Goal: Communication & Community: Answer question/provide support

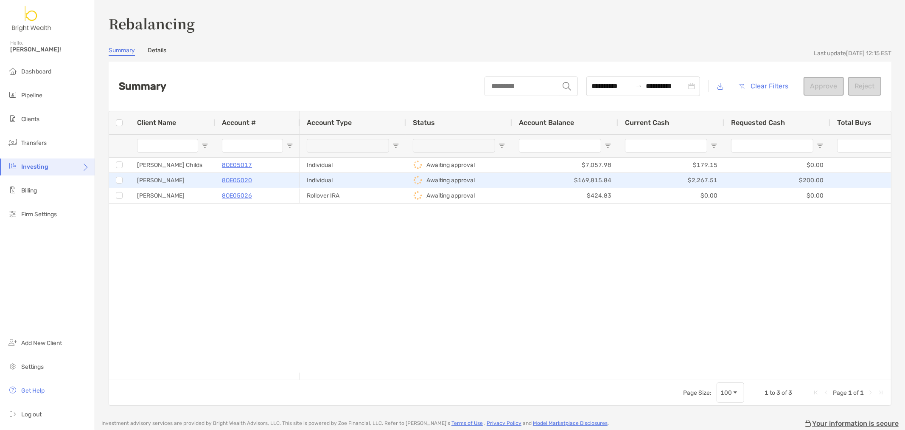
click at [176, 180] on div "Heather Hodgin" at bounding box center [172, 180] width 85 height 15
click at [244, 181] on p "8OE05020" at bounding box center [237, 180] width 30 height 11
click at [230, 179] on p "8OE05020" at bounding box center [237, 180] width 30 height 11
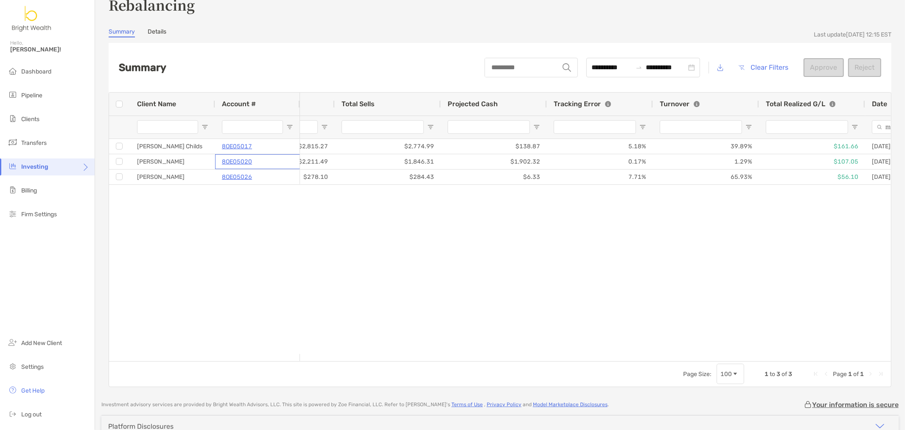
scroll to position [0, 651]
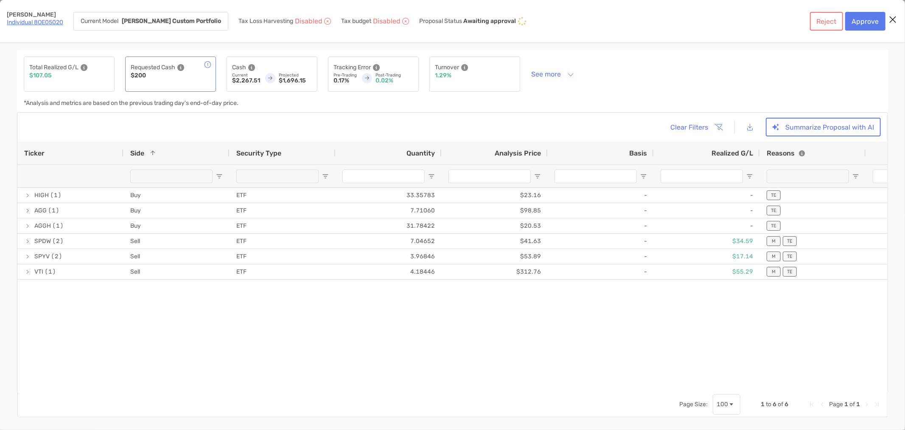
drag, startPoint x: 506, startPoint y: 355, endPoint x: 554, endPoint y: 291, distance: 79.7
click at [821, 23] on button "Reject" at bounding box center [826, 21] width 33 height 19
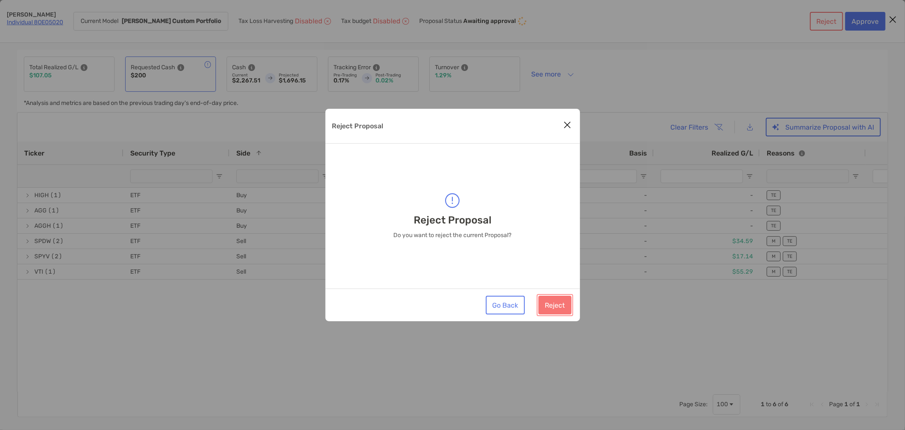
click at [557, 304] on button "Reject" at bounding box center [555, 304] width 33 height 19
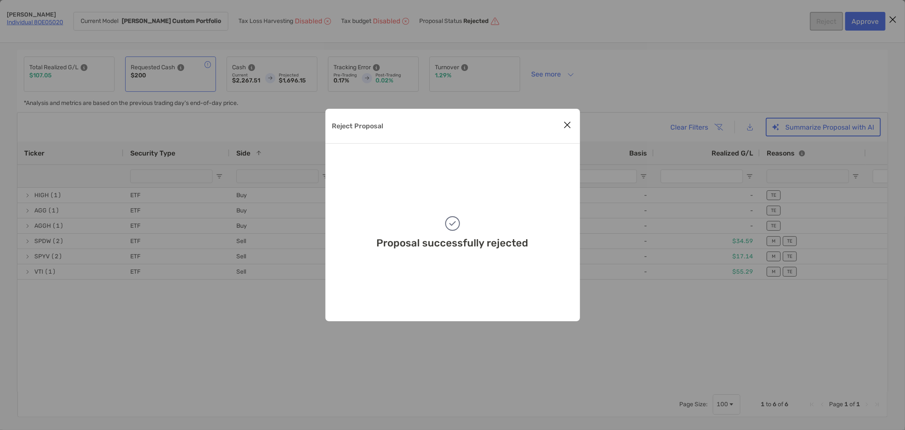
click at [571, 125] on icon "Close modal" at bounding box center [568, 125] width 8 height 10
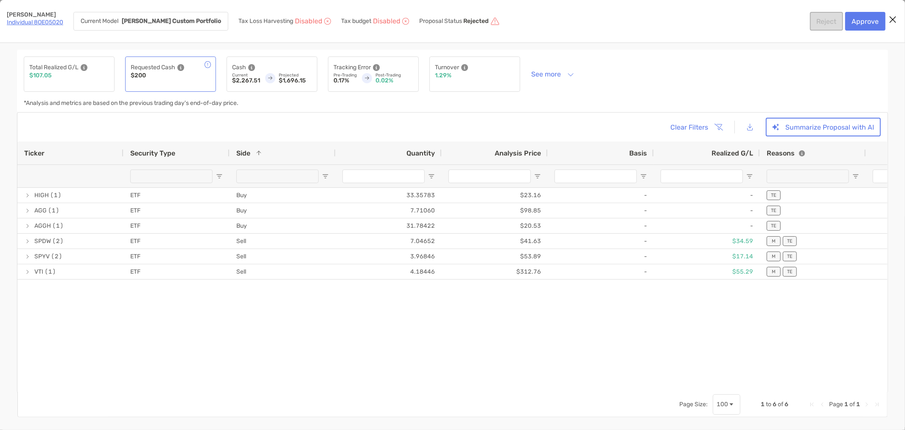
click at [892, 17] on icon "Close modal" at bounding box center [893, 19] width 8 height 10
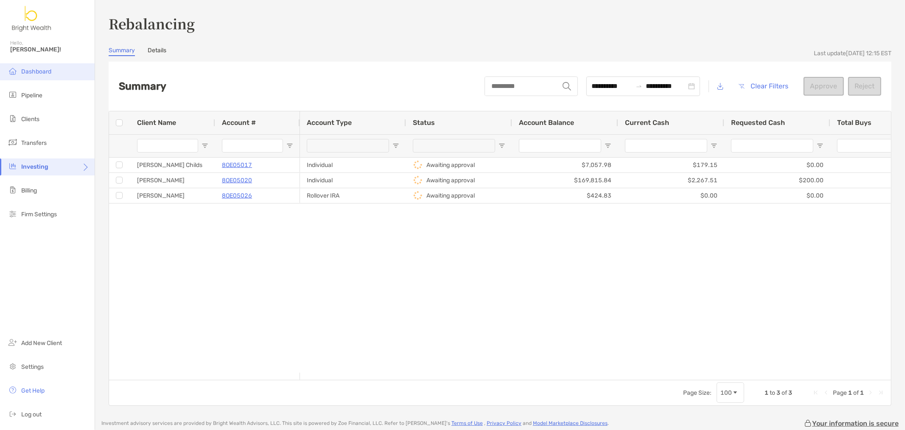
click at [48, 66] on li "Dashboard" at bounding box center [47, 71] width 95 height 17
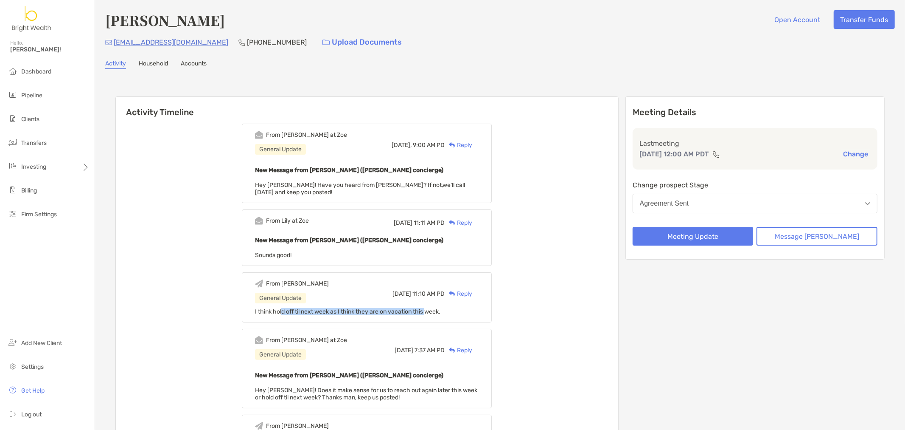
drag, startPoint x: 294, startPoint y: 313, endPoint x: 440, endPoint y: 308, distance: 145.7
click at [440, 308] on div "From [PERSON_NAME] General Update [DATE] 11:10 AM PD Reply I think hold off til…" at bounding box center [367, 297] width 250 height 50
click at [440, 308] on span "I think hold off til next week as I think they are on vacation this week." at bounding box center [347, 311] width 185 height 7
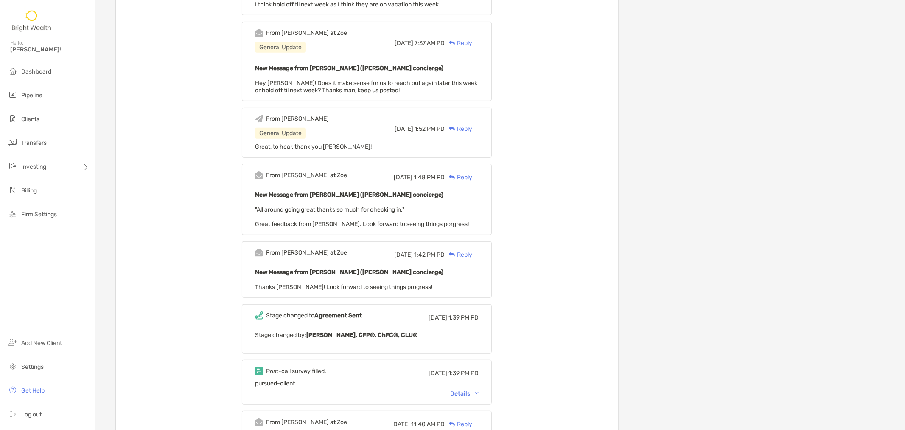
scroll to position [330, 0]
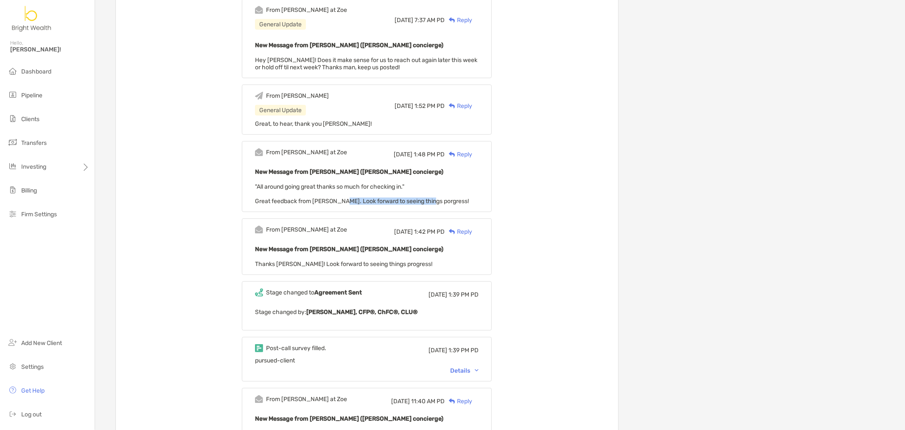
drag, startPoint x: 351, startPoint y: 197, endPoint x: 438, endPoint y: 200, distance: 87.1
click at [438, 200] on span ""All around going great thanks so much for checking in." Great feedback from [P…" at bounding box center [362, 194] width 214 height 22
click at [476, 370] on div "Details" at bounding box center [464, 370] width 28 height 7
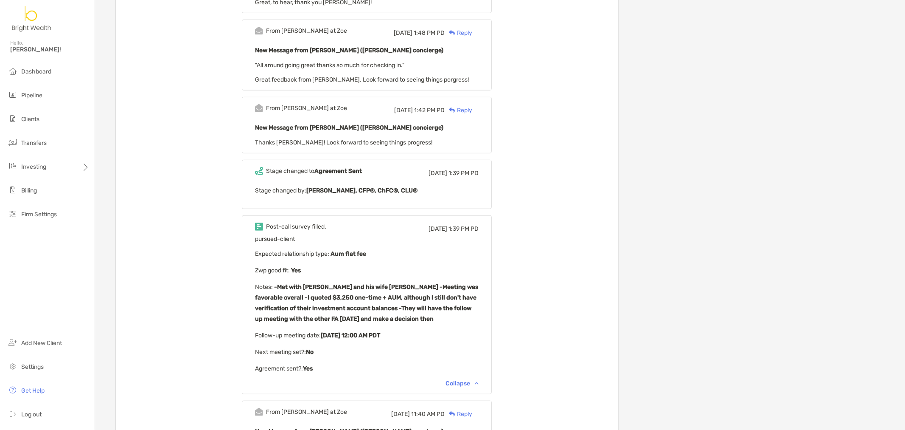
scroll to position [472, 0]
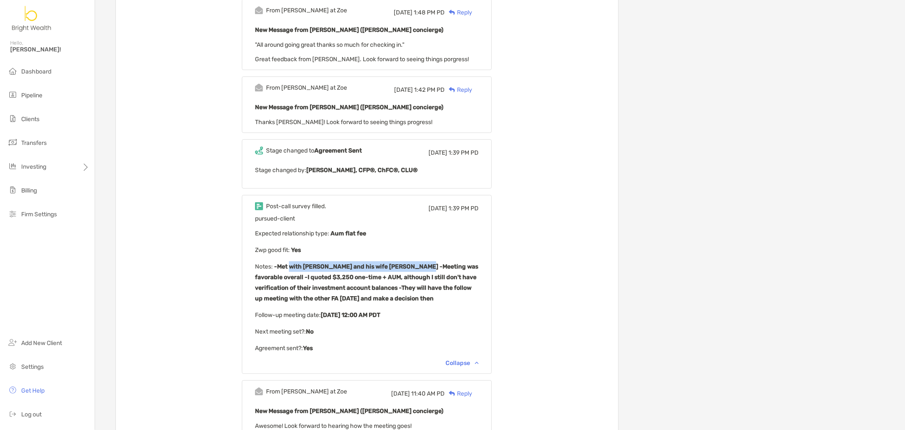
drag, startPoint x: 301, startPoint y: 264, endPoint x: 412, endPoint y: 271, distance: 111.4
click at [426, 265] on b "-Met with [PERSON_NAME] and his wife [PERSON_NAME] -Meeting was favorable overa…" at bounding box center [366, 282] width 223 height 39
click at [387, 278] on p "Notes : -Met with [PERSON_NAME] and his wife [PERSON_NAME] -Meeting was favorab…" at bounding box center [367, 282] width 224 height 42
drag, startPoint x: 306, startPoint y: 274, endPoint x: 451, endPoint y: 277, distance: 144.8
click at [451, 277] on b "-Met with [PERSON_NAME] and his wife [PERSON_NAME] -Meeting was favorable overa…" at bounding box center [366, 282] width 223 height 39
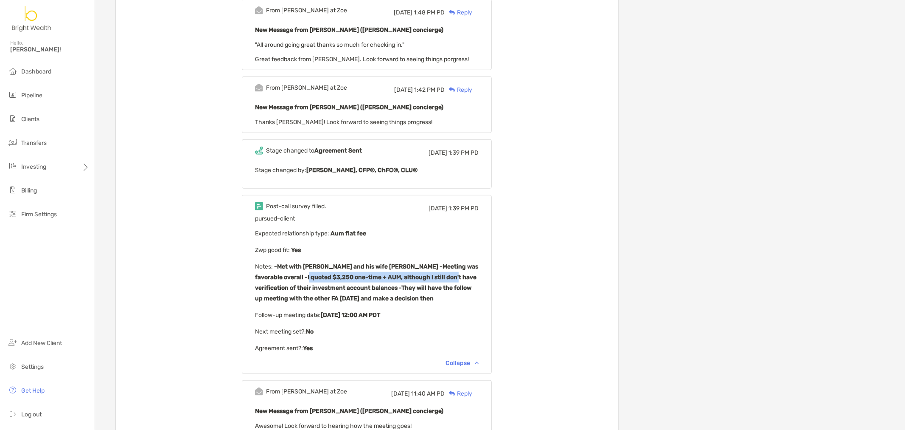
click at [451, 277] on b "-Met with [PERSON_NAME] and his wife [PERSON_NAME] -Meeting was favorable overa…" at bounding box center [366, 282] width 223 height 39
drag, startPoint x: 266, startPoint y: 287, endPoint x: 396, endPoint y: 289, distance: 130.3
click at [396, 289] on div "Post-call survey filled. [DATE] 1:39 PM PD pursued-client Expected relationship…" at bounding box center [367, 284] width 250 height 179
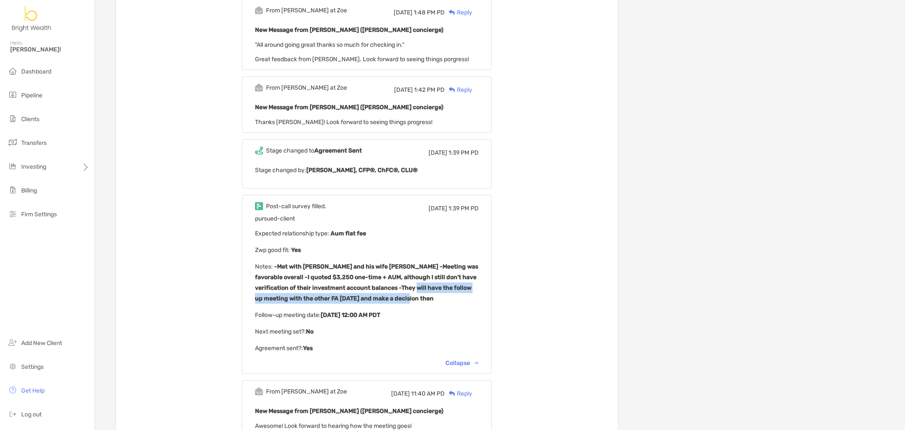
drag, startPoint x: 416, startPoint y: 287, endPoint x: 435, endPoint y: 297, distance: 21.1
click at [435, 297] on p "Notes : -Met with [PERSON_NAME] and his wife [PERSON_NAME] -Meeting was favorab…" at bounding box center [367, 282] width 224 height 42
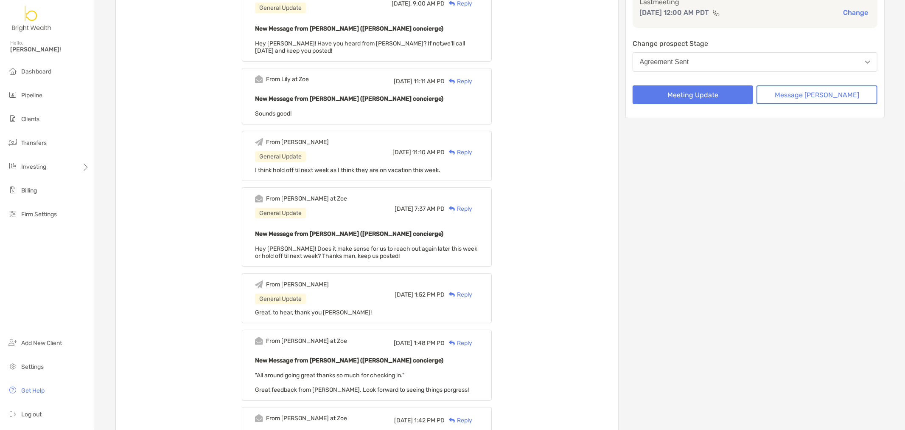
scroll to position [0, 0]
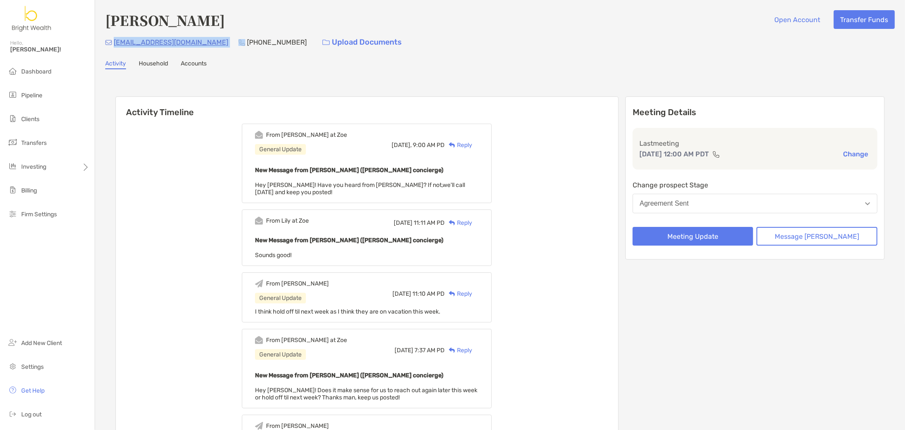
drag, startPoint x: 203, startPoint y: 45, endPoint x: 113, endPoint y: 45, distance: 90.0
click at [113, 45] on div "[EMAIL_ADDRESS][DOMAIN_NAME] [PHONE_NUMBER] Upload Documents" at bounding box center [500, 42] width 790 height 18
copy p "[EMAIL_ADDRESS][DOMAIN_NAME]"
drag, startPoint x: 562, startPoint y: 158, endPoint x: 484, endPoint y: 142, distance: 79.8
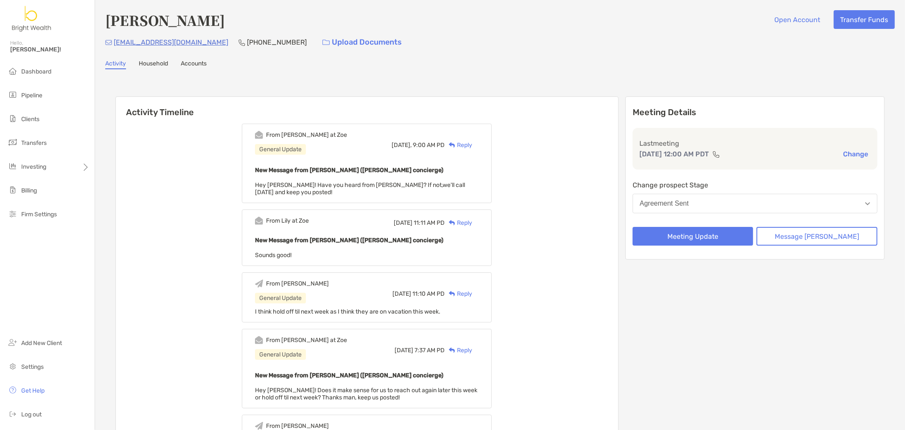
click at [472, 141] on div "Reply" at bounding box center [459, 145] width 28 height 9
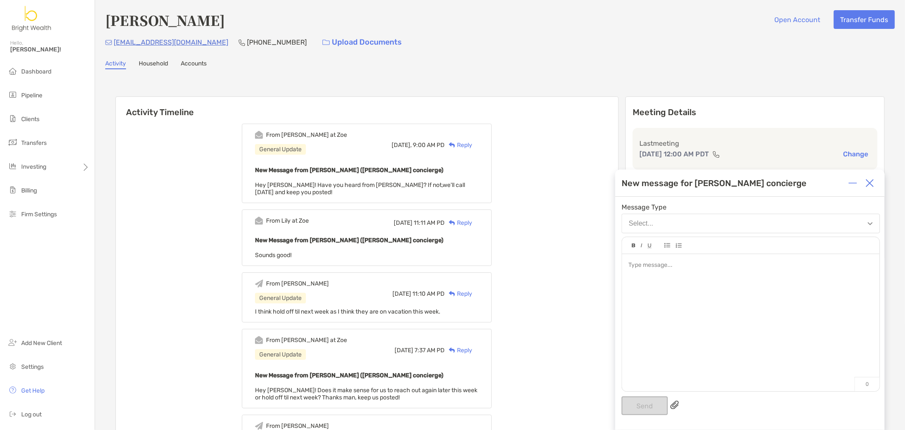
click at [685, 294] on div at bounding box center [751, 318] width 258 height 129
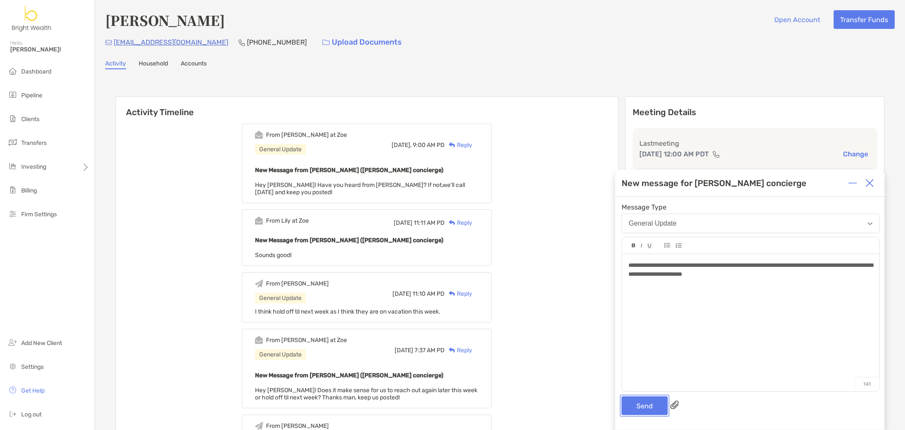
click at [640, 397] on button "Send" at bounding box center [645, 405] width 46 height 19
